Goal: Find specific page/section: Find specific page/section

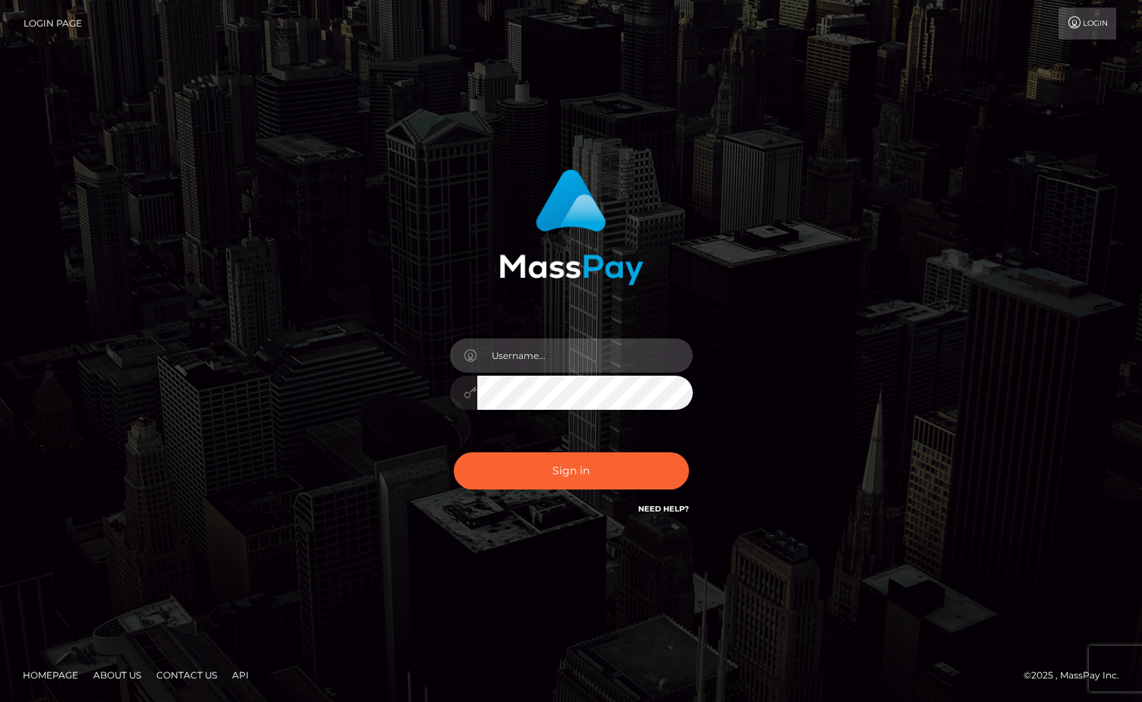
click at [545, 344] on input "text" at bounding box center [584, 355] width 215 height 34
type input "duquesne.rahm"
click at [454, 452] on button "Sign in" at bounding box center [571, 470] width 235 height 37
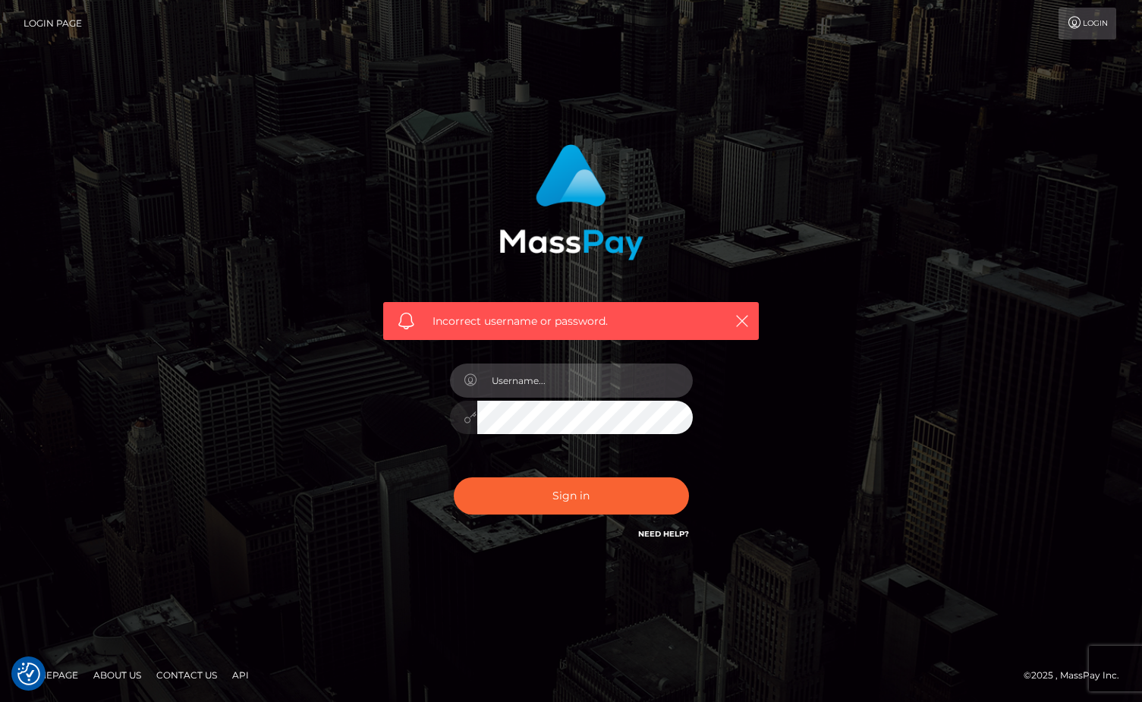
click at [577, 376] on input "text" at bounding box center [584, 380] width 215 height 34
type input "duquesne.rahm"
click at [454, 477] on button "Sign in" at bounding box center [571, 495] width 235 height 37
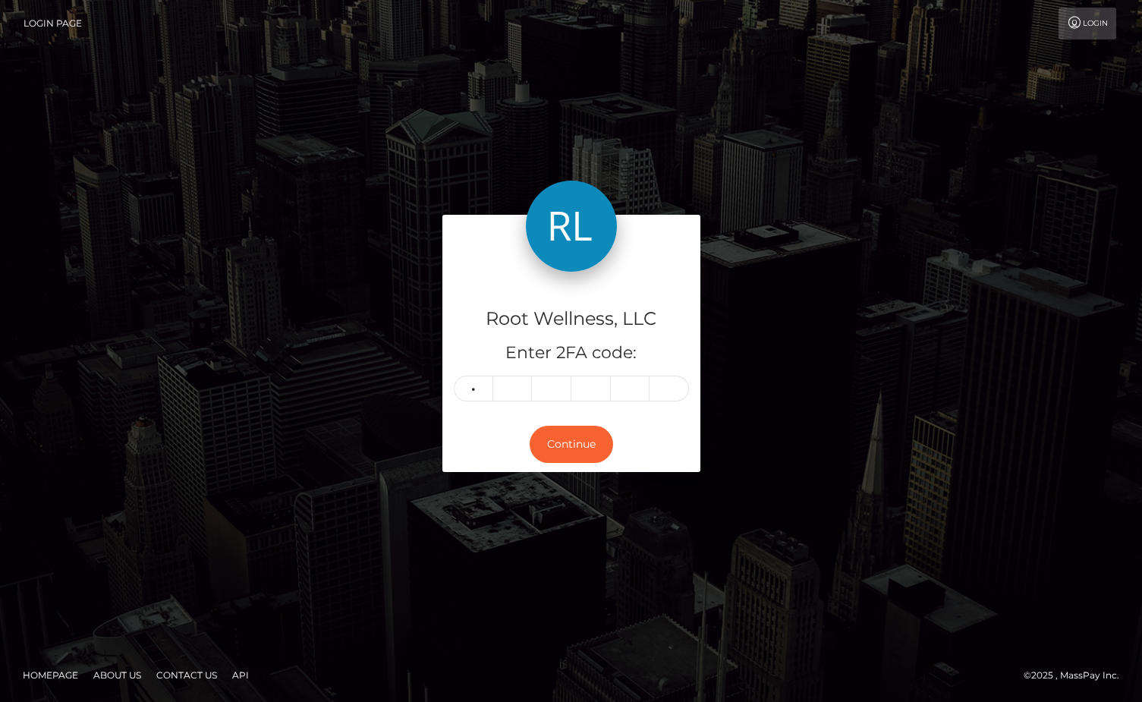
type input "1"
type input "4"
type input "0"
type input "1"
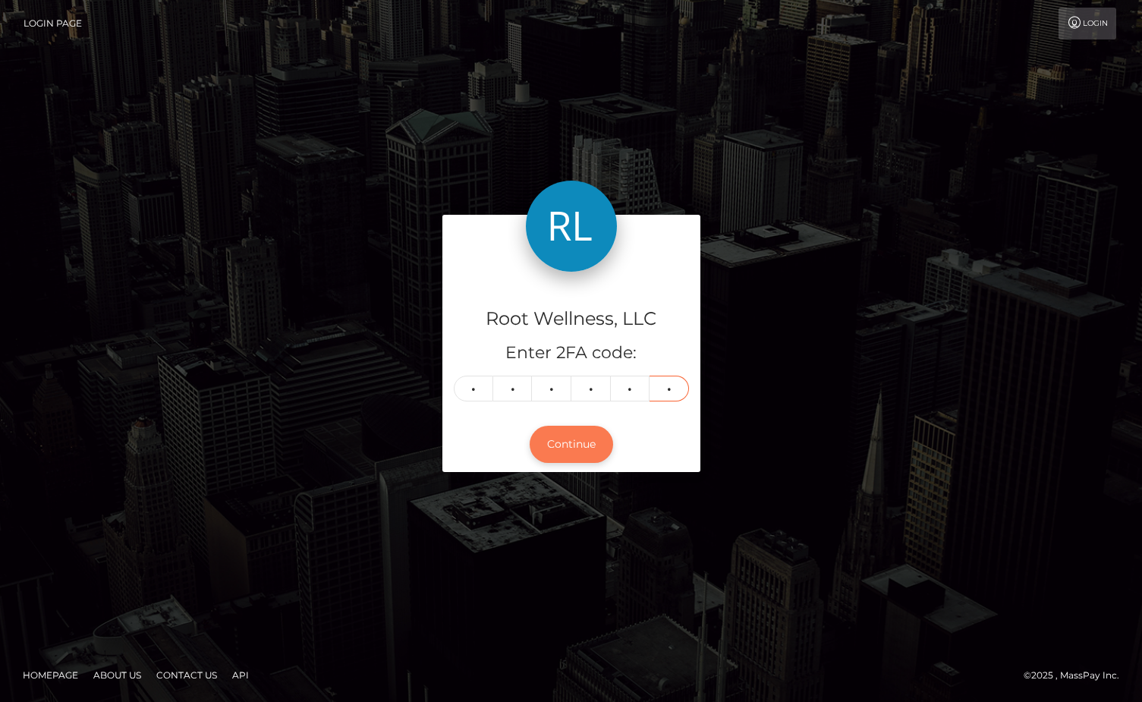
type input "4"
click at [582, 446] on button "Continue" at bounding box center [571, 444] width 83 height 37
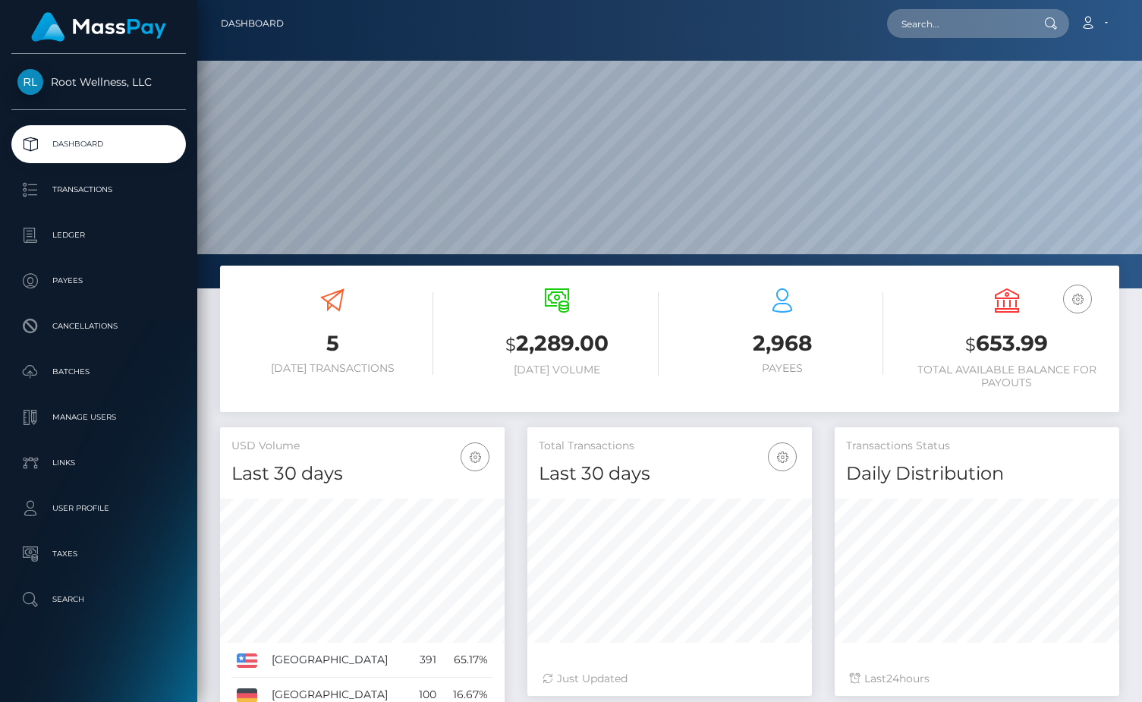
scroll to position [269, 284]
click at [952, 26] on input "text" at bounding box center [958, 23] width 143 height 29
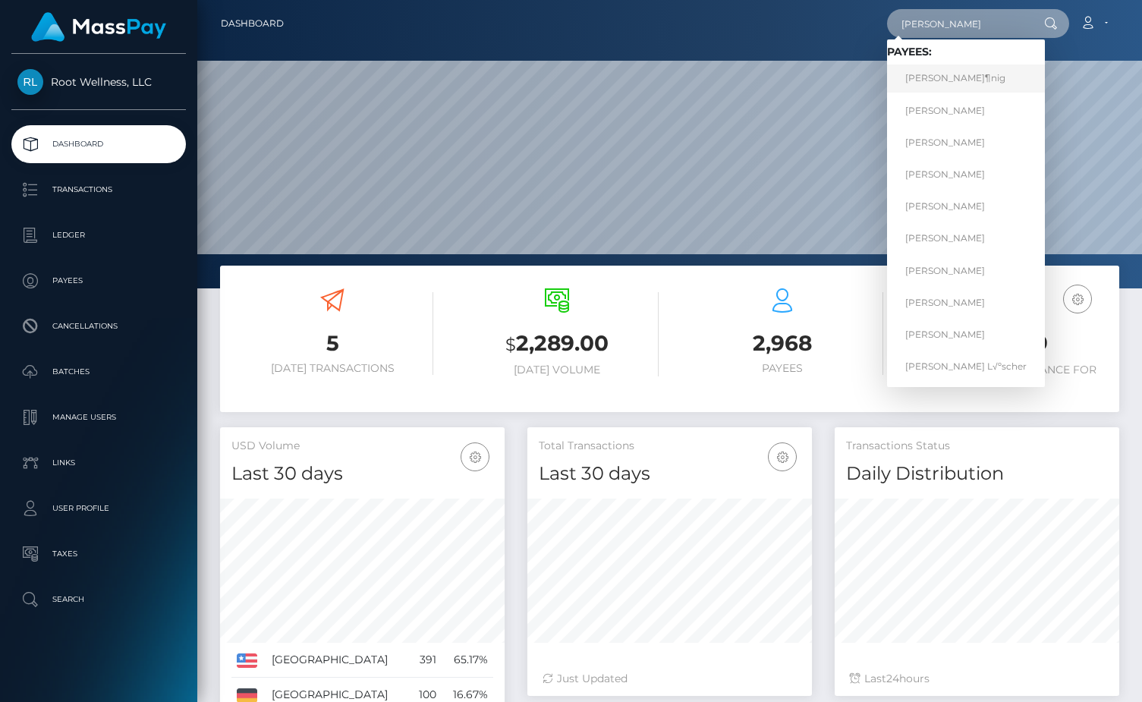
type input "martina"
click at [974, 75] on link "Martina KÃ¶nig" at bounding box center [966, 78] width 158 height 28
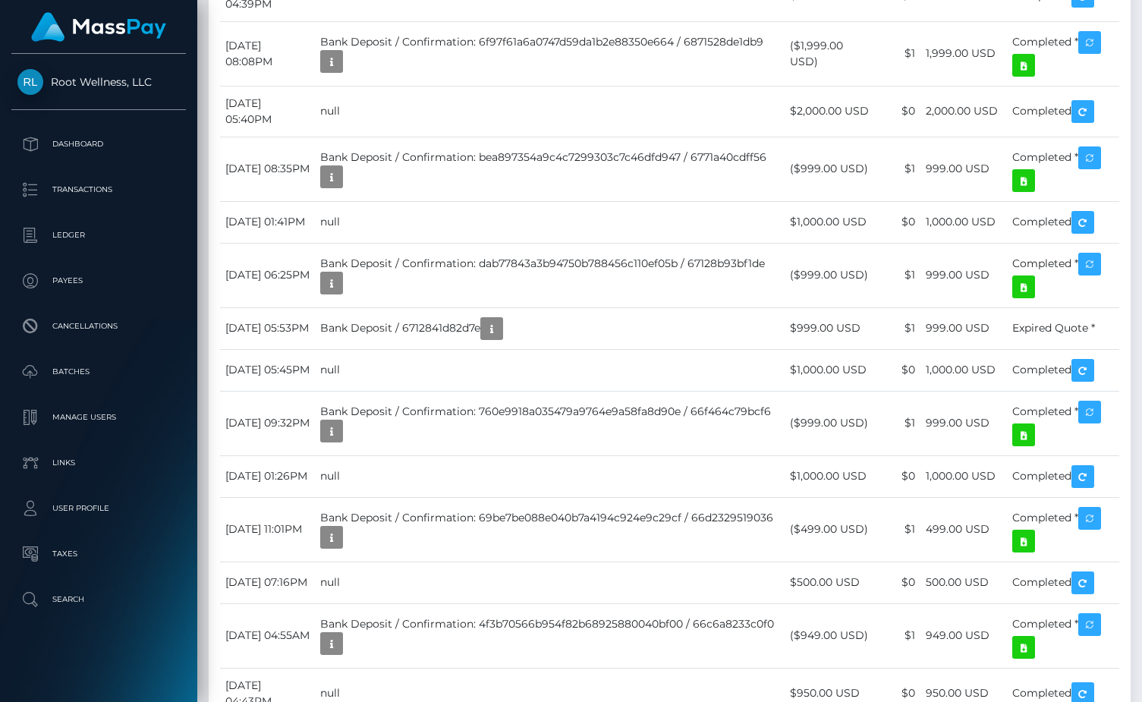
scroll to position [2265, 0]
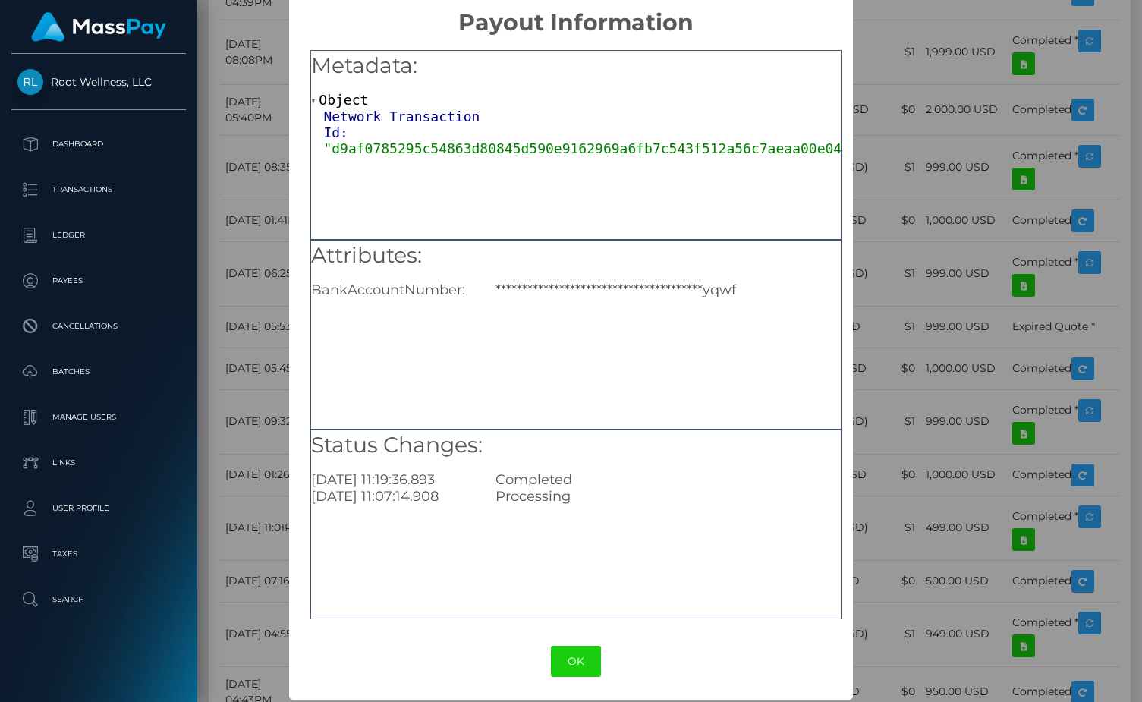
scroll to position [20, 0]
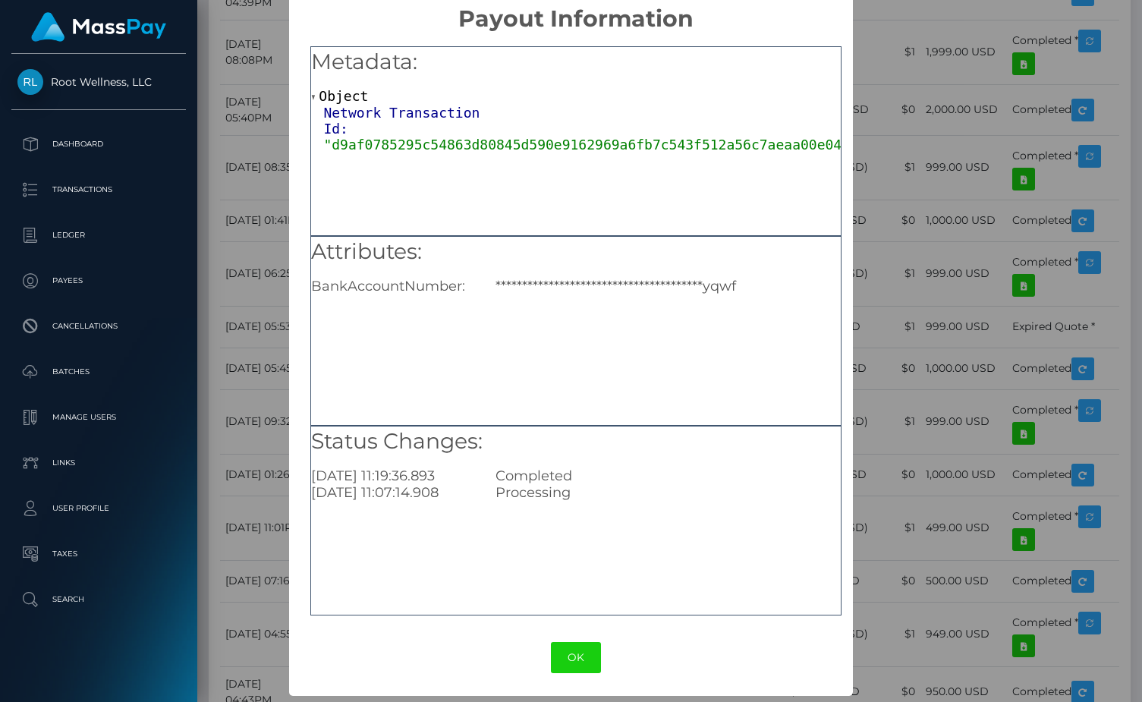
click at [230, 299] on div "**********" at bounding box center [571, 351] width 1142 height 702
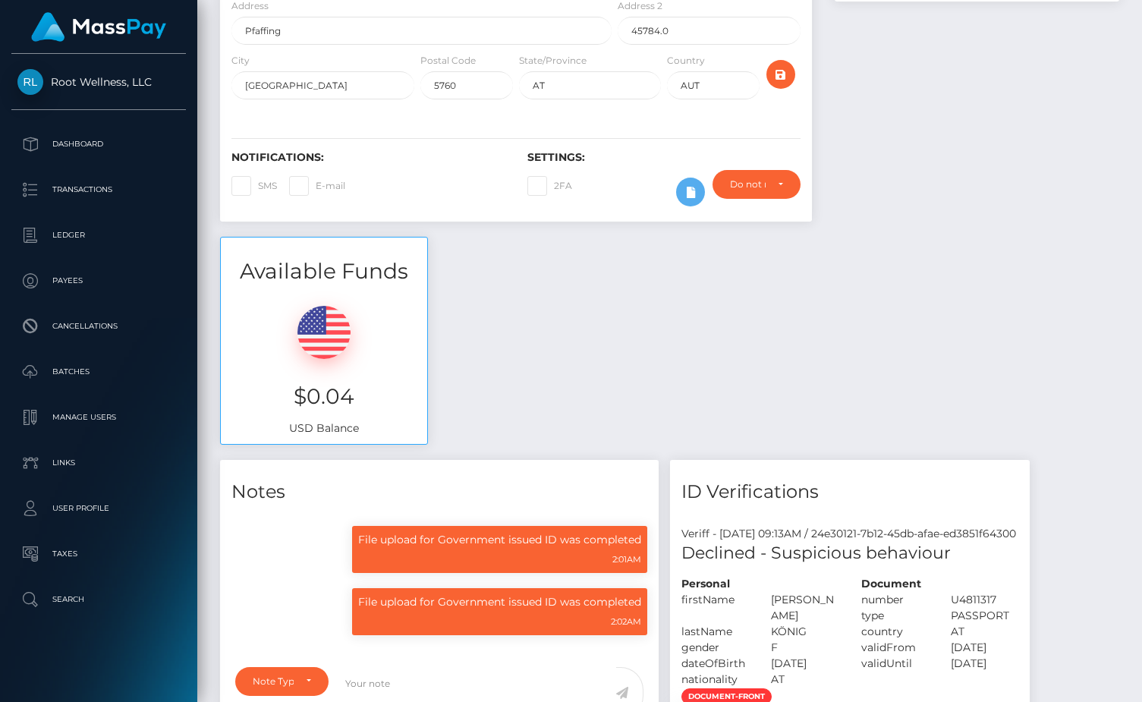
scroll to position [0, 0]
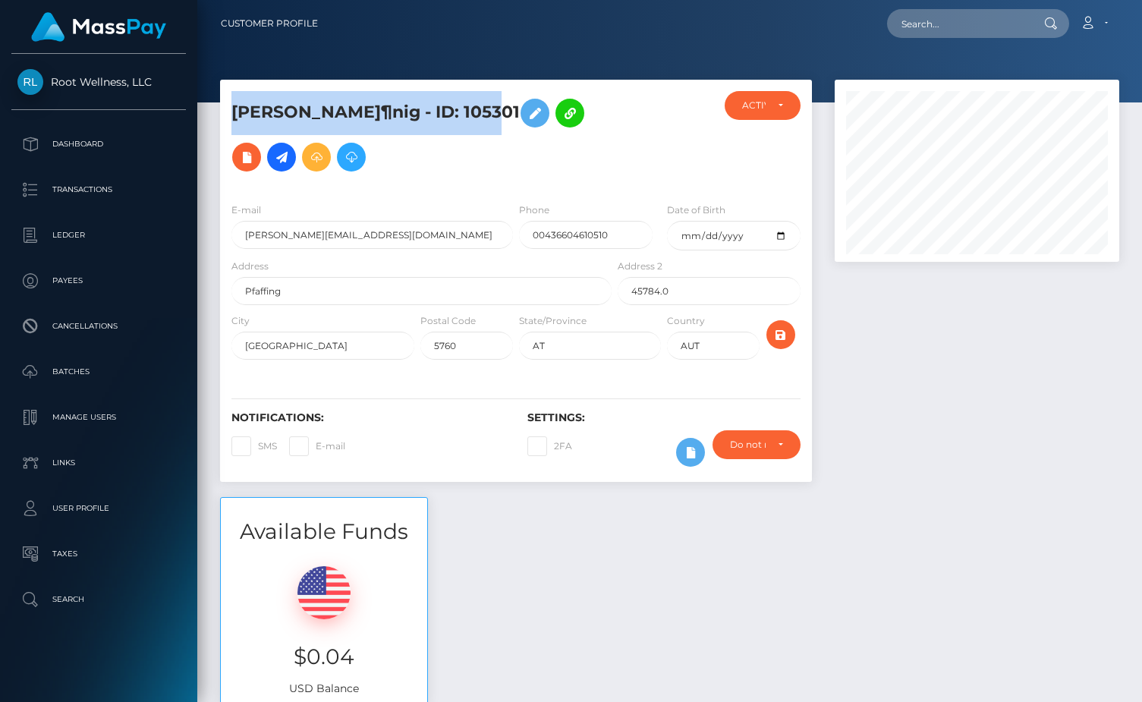
drag, startPoint x: 225, startPoint y: 118, endPoint x: 465, endPoint y: 115, distance: 239.7
click at [465, 115] on div "Martina KÃ¶nig - ID: 105301" at bounding box center [417, 140] width 394 height 99
copy h5 "Martina KÃ¶nig - ID: 105301"
